Goal: Information Seeking & Learning: Learn about a topic

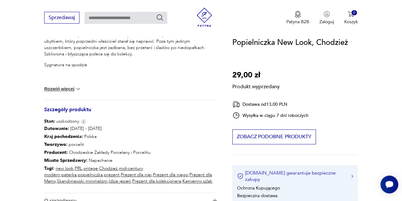
scroll to position [191, 0]
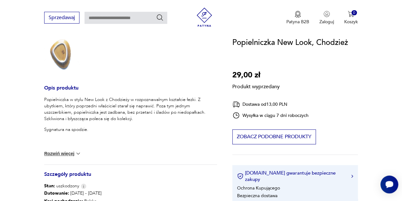
click at [73, 154] on button "Rozwiń więcej" at bounding box center [62, 153] width 37 height 6
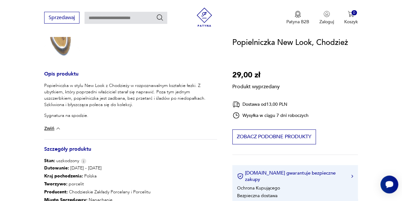
scroll to position [261, 0]
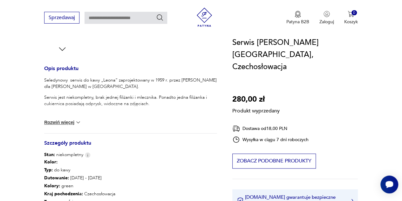
scroll to position [235, 0]
drag, startPoint x: 70, startPoint y: 81, endPoint x: 117, endPoint y: 80, distance: 47.7
click at [117, 80] on p "Seledynowy serwis do kawy „Leona” zaprojektowany w 1959 r. przez [PERSON_NAME] …" at bounding box center [130, 84] width 173 height 13
copy p "serwis do kawy „Leona”"
click at [60, 120] on button "Rozwiń więcej" at bounding box center [62, 123] width 37 height 6
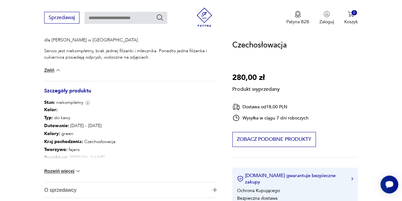
scroll to position [281, 0]
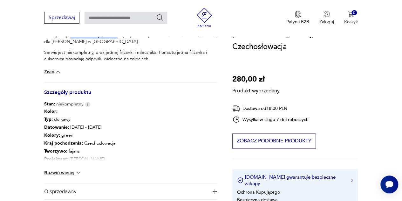
click at [69, 172] on button "Rozwiń więcej" at bounding box center [62, 172] width 37 height 6
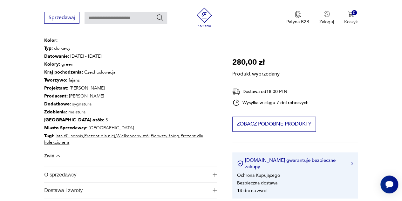
scroll to position [232, 0]
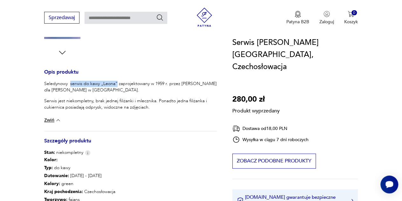
click at [51, 117] on button "Zwiń" at bounding box center [52, 120] width 17 height 6
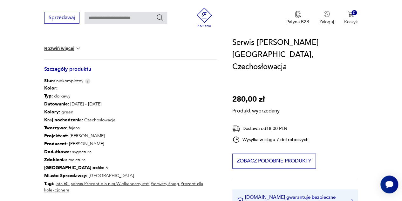
scroll to position [312, 0]
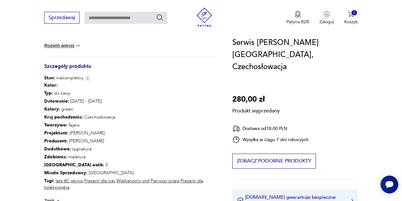
click at [101, 133] on p "Projektant : [PERSON_NAME]" at bounding box center [130, 133] width 173 height 8
drag, startPoint x: 97, startPoint y: 143, endPoint x: 68, endPoint y: 141, distance: 29.7
click at [68, 141] on p "Producent : [PERSON_NAME]" at bounding box center [130, 141] width 173 height 8
copy p "[PERSON_NAME]"
drag, startPoint x: 100, startPoint y: 133, endPoint x: 66, endPoint y: 132, distance: 33.7
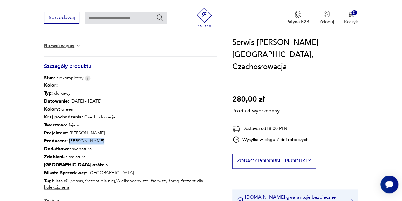
click at [66, 132] on p "Projektant : [PERSON_NAME]" at bounding box center [130, 133] width 173 height 8
copy p "[PERSON_NAME]"
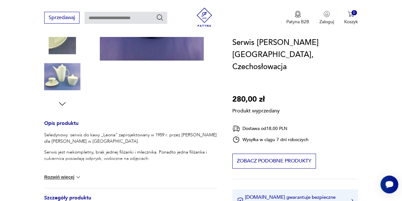
scroll to position [179, 0]
